Goal: Complete application form

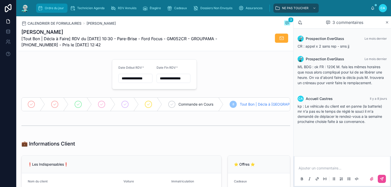
scroll to position [673, 0]
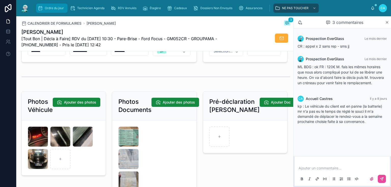
click at [50, 6] on font "Ordre du jour" at bounding box center [54, 8] width 19 height 4
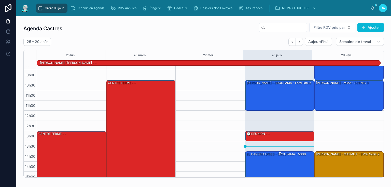
scroll to position [41, 0]
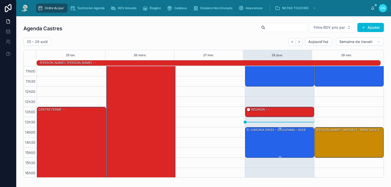
click at [277, 140] on div "EL HARORIA DRISS - GROUPAMA - 5008" at bounding box center [280, 143] width 68 height 30
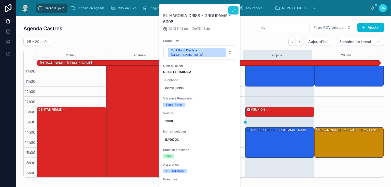
click at [232, 12] on icon at bounding box center [234, 10] width 4 height 4
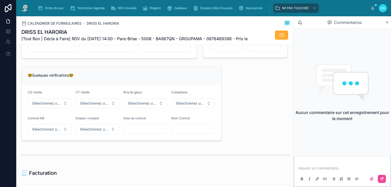
scroll to position [387, 0]
click at [44, 8] on div "Ordre du jour" at bounding box center [52, 8] width 28 height 8
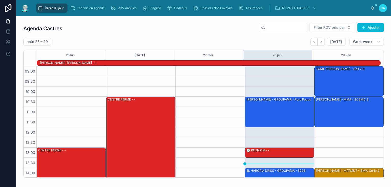
scroll to position [72, 0]
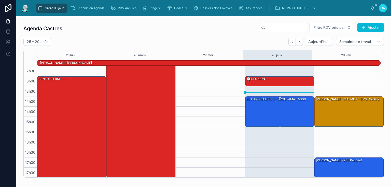
click at [256, 113] on div "EL HARORIA DRISS - GROUPAMA - 5008" at bounding box center [280, 112] width 68 height 30
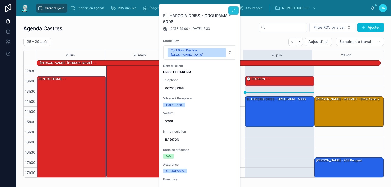
click at [234, 12] on button at bounding box center [234, 10] width 10 height 8
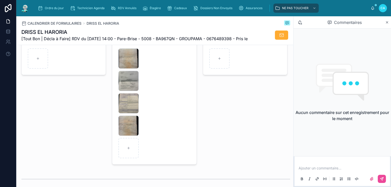
scroll to position [734, 0]
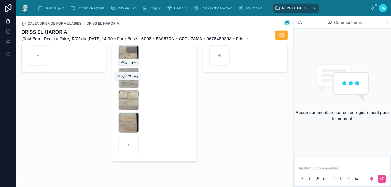
click at [124, 64] on div "IMG_8379 .jpeg" at bounding box center [128, 55] width 20 height 20
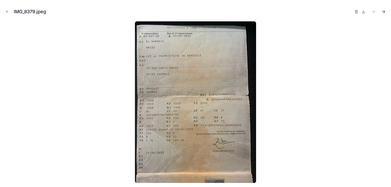
click at [386, 11] on icon "Fichier suivant" at bounding box center [383, 11] width 5 height 5
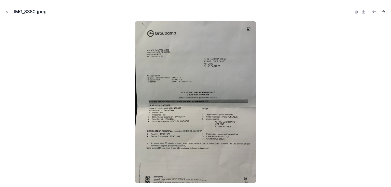
click at [385, 11] on icon "Fichier suivant" at bounding box center [384, 10] width 1 height 1
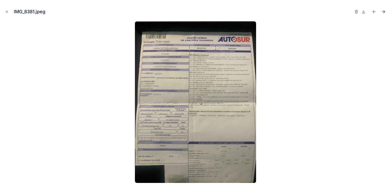
click at [385, 11] on icon "Fichier suivant" at bounding box center [384, 10] width 1 height 1
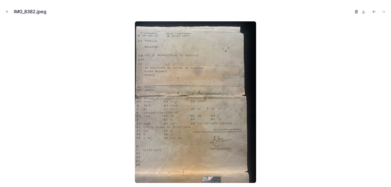
click at [357, 12] on icon "button" at bounding box center [357, 11] width 0 height 1
click at [351, 11] on icon "button" at bounding box center [352, 12] width 4 height 4
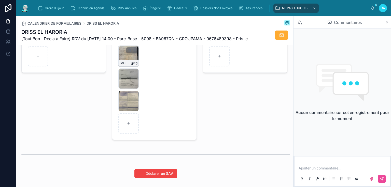
scroll to position [734, 0]
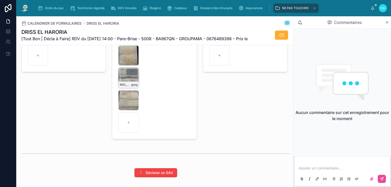
click at [124, 84] on div "IMG_8380 .jpeg" at bounding box center [128, 78] width 20 height 20
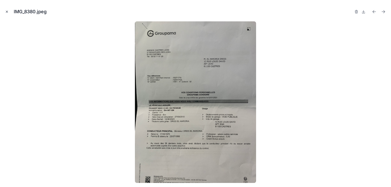
click at [6, 11] on icon "Fermer la fenêtre modale" at bounding box center [7, 12] width 4 height 4
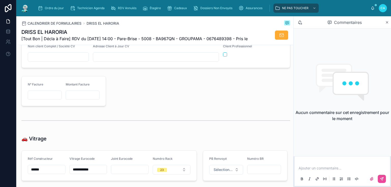
scroll to position [530, 0]
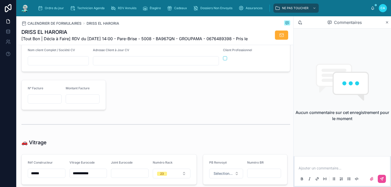
click at [107, 64] on input "text" at bounding box center [156, 60] width 126 height 7
type input "**********"
click at [51, 64] on input "text" at bounding box center [58, 60] width 61 height 7
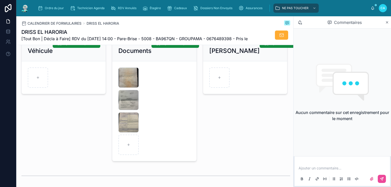
scroll to position [713, 0]
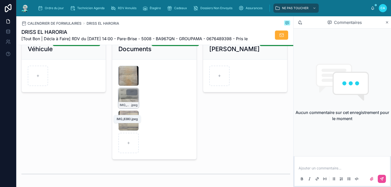
click at [125, 109] on div "IMG_8380 .jpeg" at bounding box center [128, 98] width 20 height 20
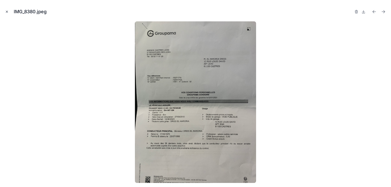
click at [6, 11] on icon "Fermer la fenêtre modale" at bounding box center [7, 12] width 4 height 4
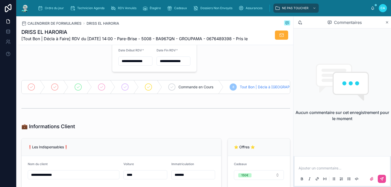
scroll to position [61, 0]
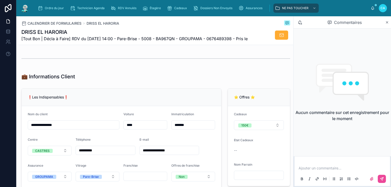
drag, startPoint x: 76, startPoint y: 136, endPoint x: 27, endPoint y: 130, distance: 50.0
click at [25, 131] on form "**********" at bounding box center [122, 160] width 200 height 108
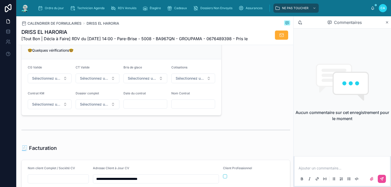
scroll to position [408, 0]
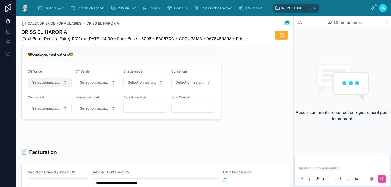
click at [58, 85] on font "Sélectionnez un CG Valide" at bounding box center [54, 82] width 45 height 4
click at [52, 110] on div "✅ Oui" at bounding box center [49, 110] width 61 height 7
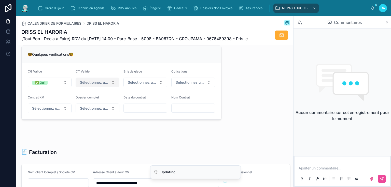
click at [94, 85] on font "Sélectionnez un CT À Jour & Sans BDG" at bounding box center [113, 82] width 66 height 4
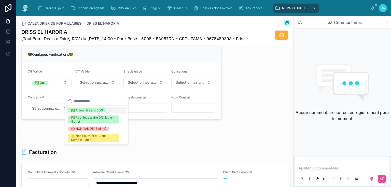
click at [238, 71] on div "**********" at bounding box center [155, 79] width 275 height 870
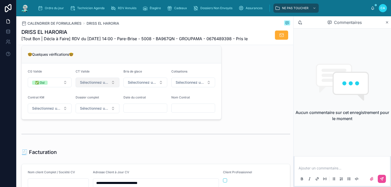
click at [103, 85] on font "Sélectionnez un CT À Jour & Sans BDG" at bounding box center [113, 82] width 66 height 4
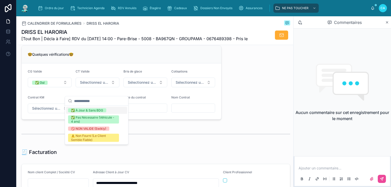
click at [92, 110] on font "✅ À Jour & Sans BDG" at bounding box center [87, 111] width 32 height 4
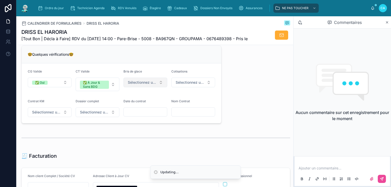
click at [149, 87] on button "Sélectionnez un bris de glace" at bounding box center [146, 83] width 44 height 10
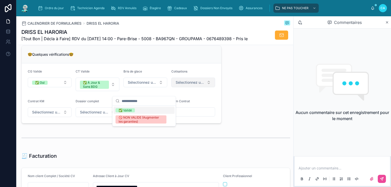
click at [139, 111] on div "✅ Validé" at bounding box center [144, 110] width 61 height 7
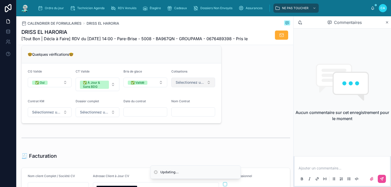
click at [183, 87] on button "Sélectionnez une Cotisation à Jour" at bounding box center [193, 83] width 44 height 10
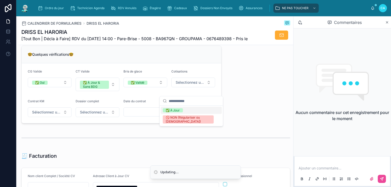
click at [187, 111] on div "✅ À Jour" at bounding box center [191, 110] width 61 height 7
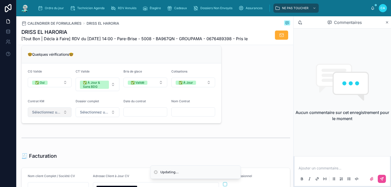
click at [49, 114] on font "Sélectionnez un Contrat Kilométrique" at bounding box center [63, 112] width 63 height 4
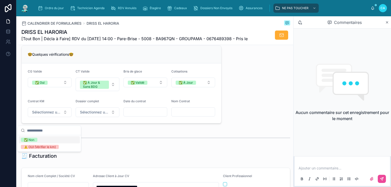
click at [53, 140] on div "✅ Non" at bounding box center [49, 140] width 61 height 7
click at [100, 114] on font "Sélectionnez un dossier client terminé" at bounding box center [112, 112] width 65 height 4
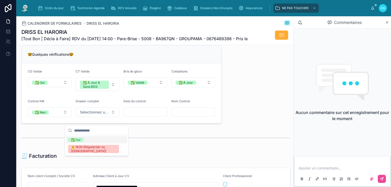
click at [94, 142] on div "✅ Oui" at bounding box center [96, 140] width 61 height 7
click at [178, 116] on input "text" at bounding box center [193, 112] width 43 height 7
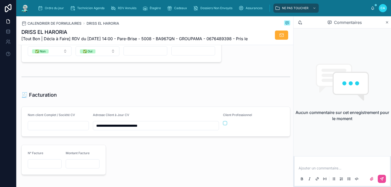
click at [132, 96] on div "**********" at bounding box center [155, 19] width 275 height 874
paste input "**********"
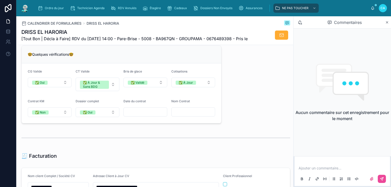
type input "**********"
paste input "**********"
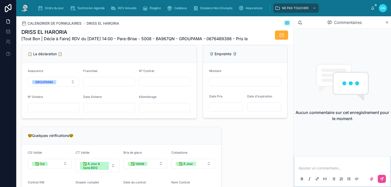
scroll to position [326, 0]
type input "**********"
click at [147, 57] on div "📋 La déclaration 📋" at bounding box center [109, 54] width 163 height 5
click at [101, 86] on input "text" at bounding box center [109, 81] width 51 height 7
type input "*"
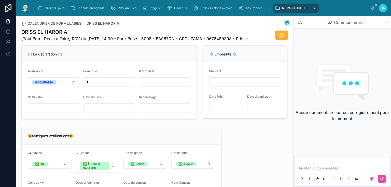
type input "*"
type input "***"
click at [155, 86] on input "text" at bounding box center [164, 81] width 51 height 7
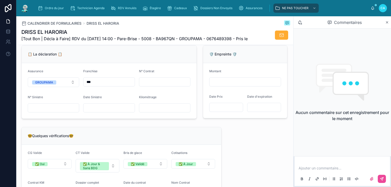
click at [119, 119] on form "Assurance GROUPAMA Franchise *** N° Contrat N° Sinistre Date Sinistre Kilométra…" at bounding box center [109, 91] width 175 height 56
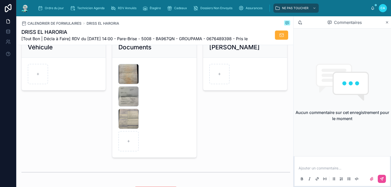
scroll to position [754, 0]
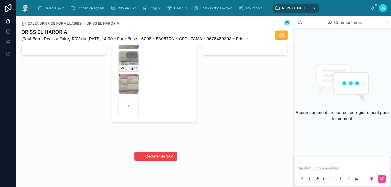
click at [124, 70] on div "IMG_8380 .jpeg" at bounding box center [128, 61] width 20 height 20
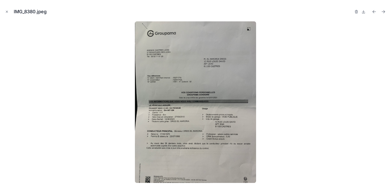
click at [249, 28] on img at bounding box center [195, 102] width 121 height 162
click at [6, 11] on icon "Fermer la fenêtre modale" at bounding box center [7, 12] width 4 height 4
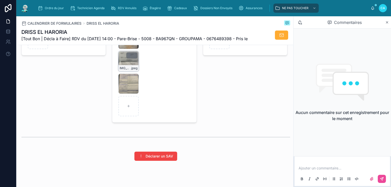
click at [120, 71] on div "IMG_8380 .jpeg" at bounding box center [128, 61] width 20 height 20
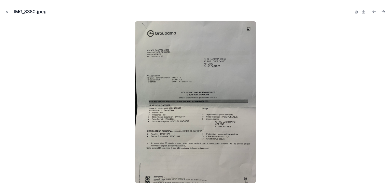
click at [6, 11] on icon "Fermer la fenêtre modale" at bounding box center [7, 12] width 2 height 2
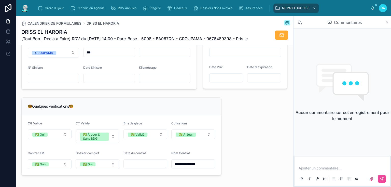
scroll to position [347, 0]
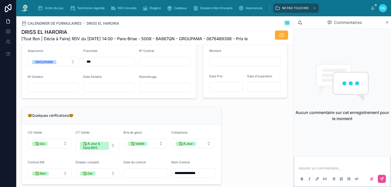
click at [117, 91] on input "text" at bounding box center [109, 87] width 51 height 7
type input "**********"
click at [148, 65] on input "text" at bounding box center [164, 61] width 51 height 7
click at [139, 91] on input "text" at bounding box center [164, 87] width 51 height 7
click at [147, 65] on input "text" at bounding box center [164, 61] width 51 height 7
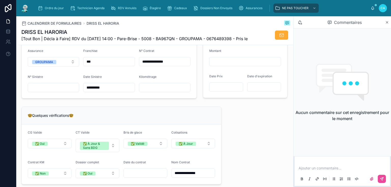
type input "**********"
click at [162, 91] on input "text" at bounding box center [164, 87] width 51 height 7
click at [136, 115] on div "🤓Quelques vérifications🤓" at bounding box center [122, 116] width 200 height 18
click at [158, 91] on input "text" at bounding box center [164, 87] width 51 height 7
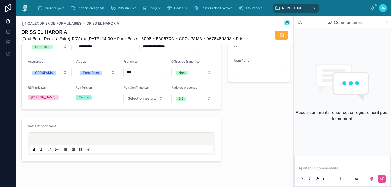
scroll to position [163, 0]
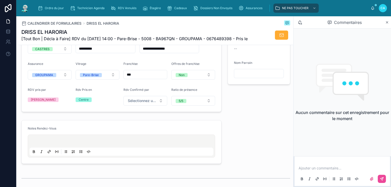
click at [138, 78] on input "***" at bounding box center [145, 74] width 43 height 7
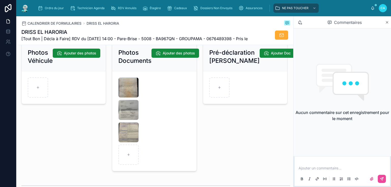
scroll to position [713, 0]
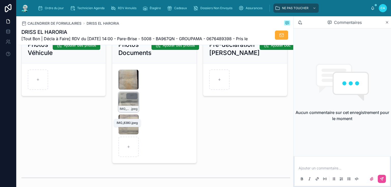
click at [120, 111] on font "IMG_8380" at bounding box center [127, 109] width 14 height 4
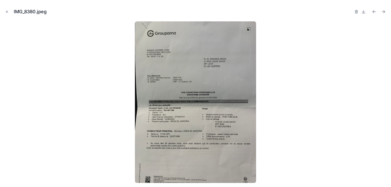
click at [5, 11] on button "Fermer la fenêtre modale" at bounding box center [7, 12] width 6 height 6
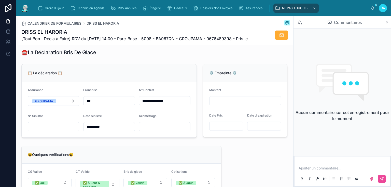
scroll to position [306, 0]
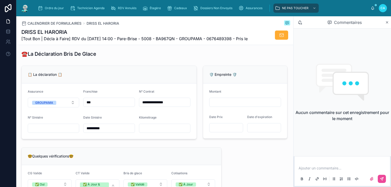
click at [70, 132] on input "text" at bounding box center [53, 128] width 51 height 7
type input "**********"
click at [156, 132] on input "text" at bounding box center [164, 128] width 51 height 7
click at [114, 77] on div "📋 La déclaration 📋" at bounding box center [109, 74] width 163 height 5
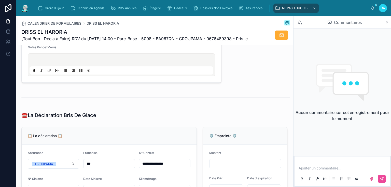
scroll to position [224, 0]
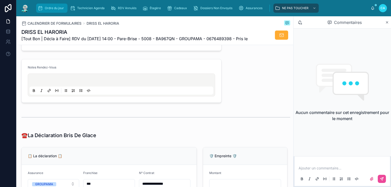
click at [50, 8] on font "Ordre du jour" at bounding box center [54, 8] width 19 height 4
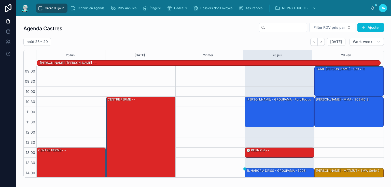
scroll to position [72, 0]
